Goal: Information Seeking & Learning: Understand process/instructions

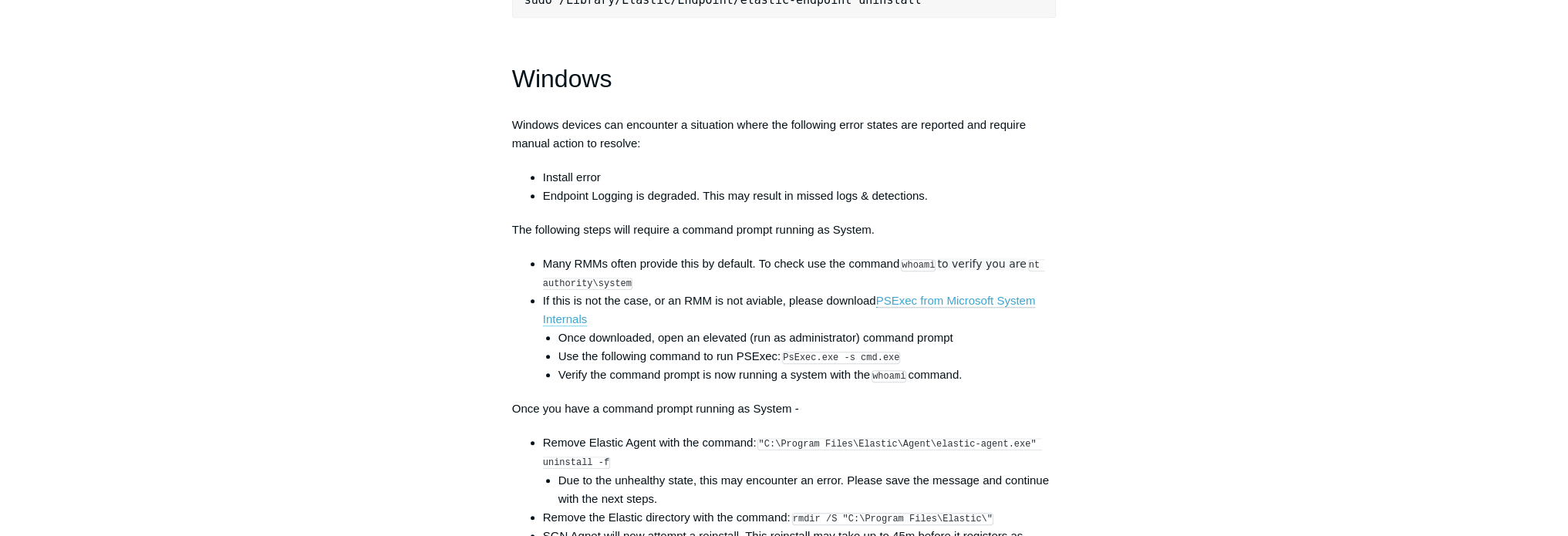
scroll to position [2235, 0]
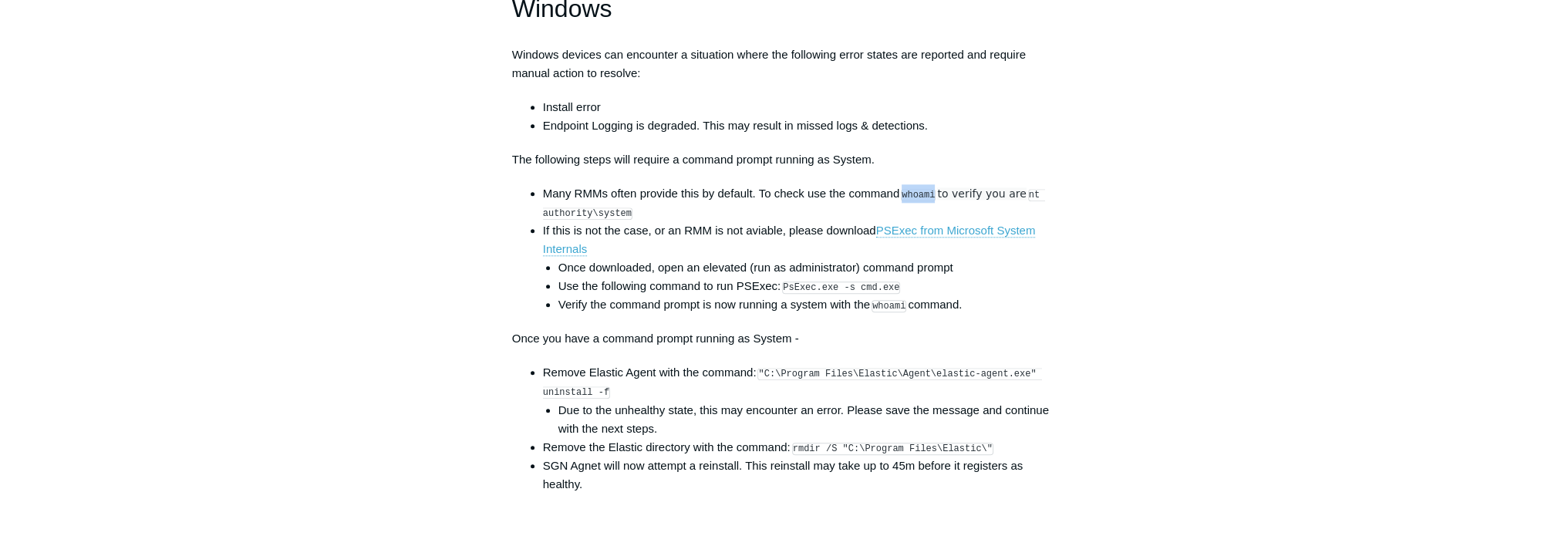
drag, startPoint x: 935, startPoint y: 203, endPoint x: 906, endPoint y: 208, distance: 29.4
click at [906, 202] on code "whoami" at bounding box center [918, 195] width 35 height 12
copy code "whoami"
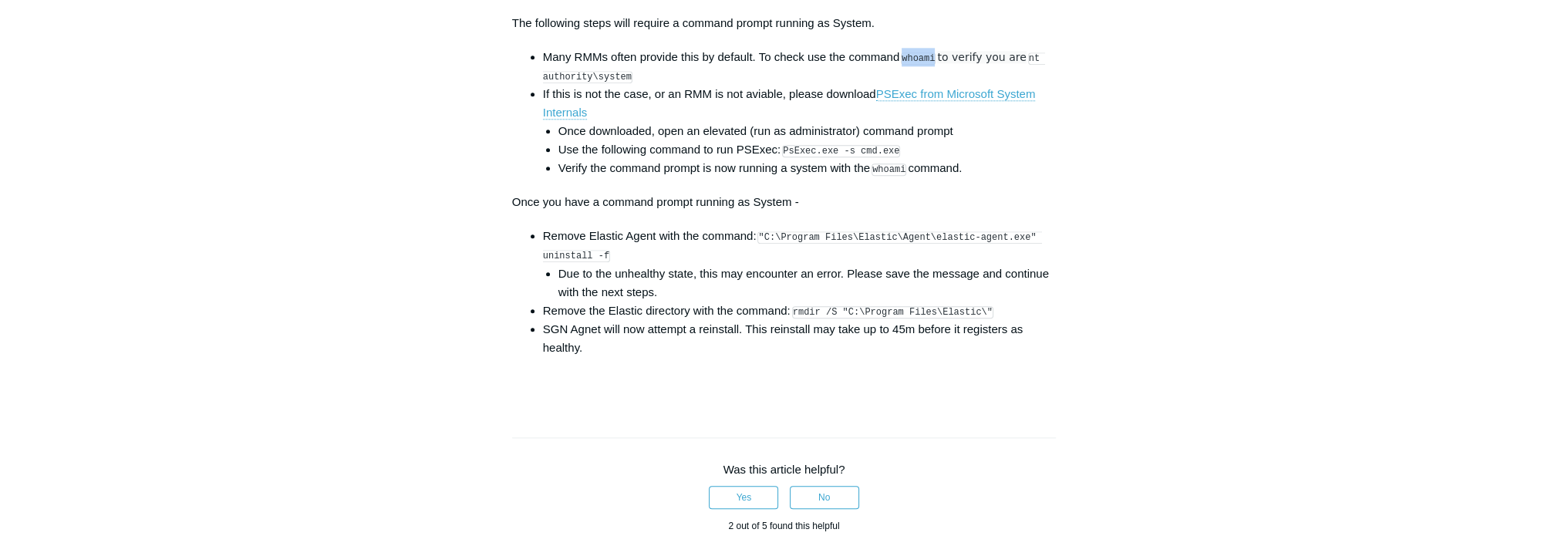
scroll to position [2390, 0]
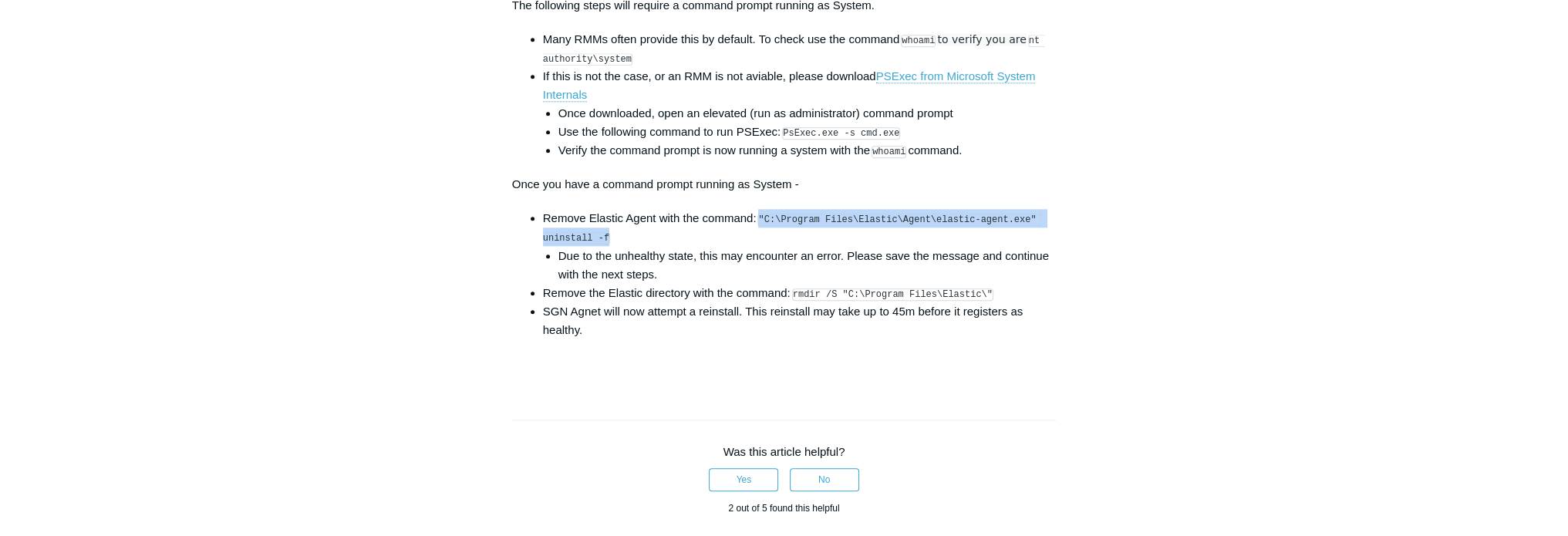
drag, startPoint x: 762, startPoint y: 227, endPoint x: 605, endPoint y: 250, distance: 158.7
click at [605, 250] on li "Remove Elastic Agent with the command: "C:\Program Files\Elastic\Agent\elastic-…" at bounding box center [799, 246] width 514 height 74
copy code ""C:\Program Files\Elastic\Agent\elastic-agent.exe" uninstall -f"
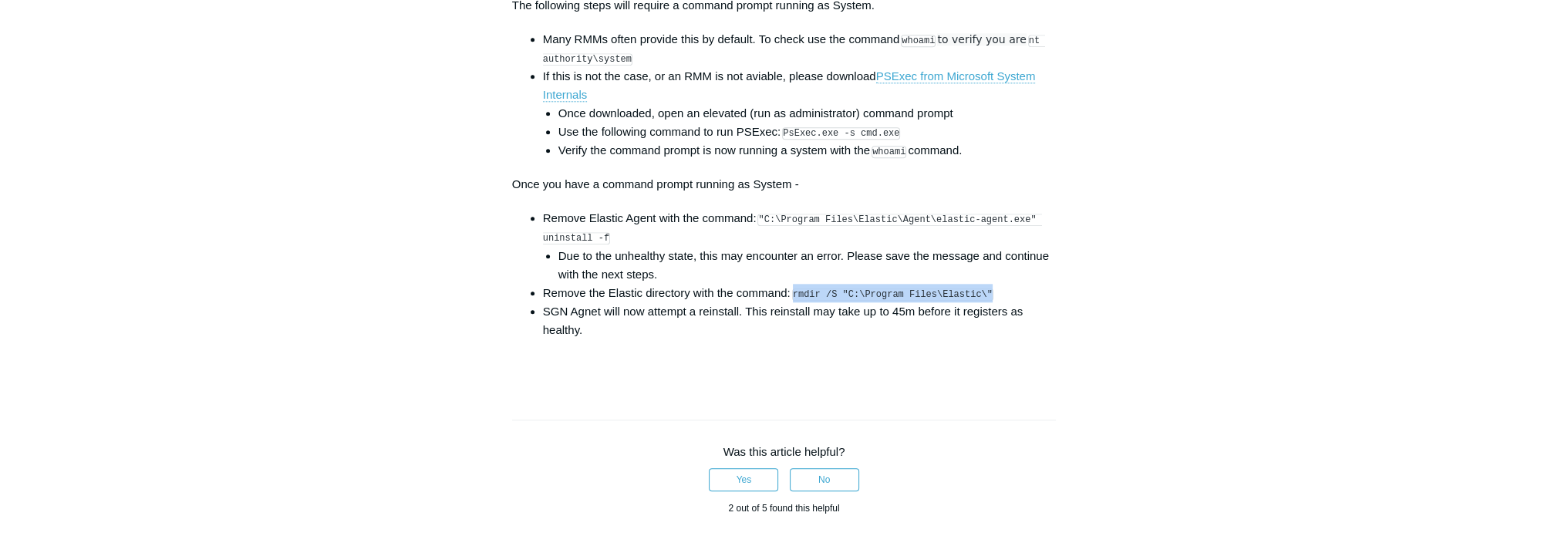
drag, startPoint x: 796, startPoint y: 304, endPoint x: 978, endPoint y: 302, distance: 182.0
click at [978, 300] on code "rmdir /S "C:\Program Files\Elastic\"" at bounding box center [893, 294] width 202 height 12
copy code "rmdir /S "C:\Program Files\Elastic\""
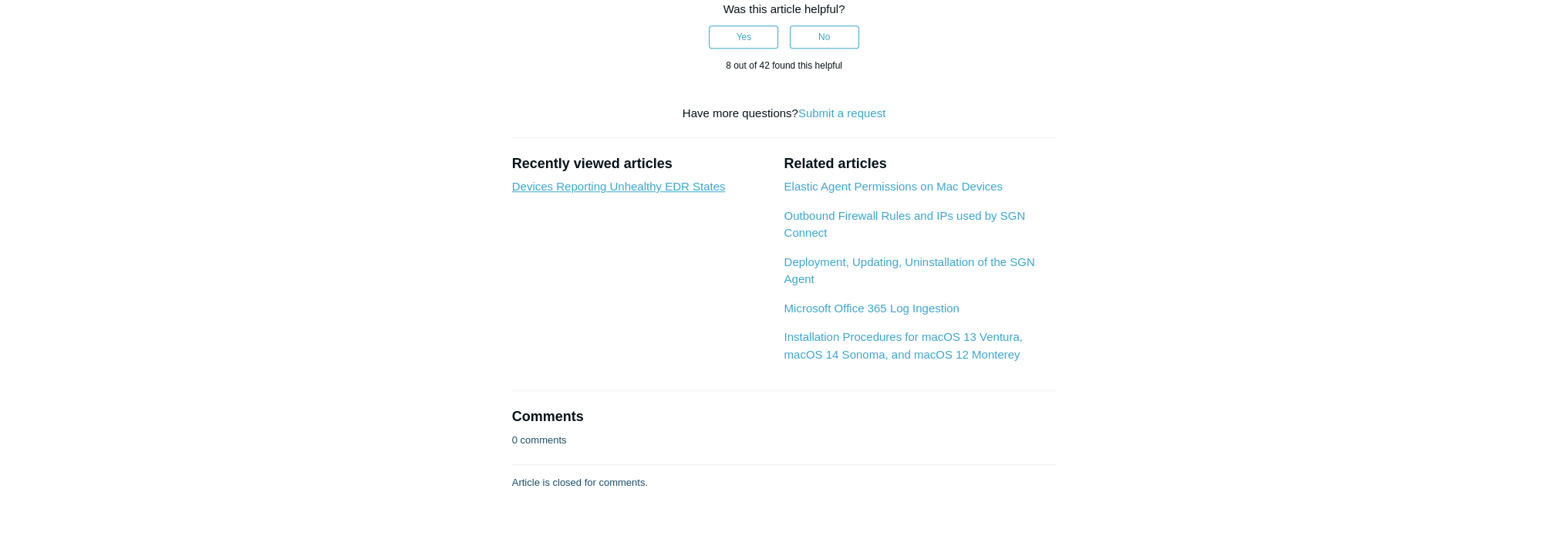
scroll to position [1743, 0]
